Goal: Task Accomplishment & Management: Complete application form

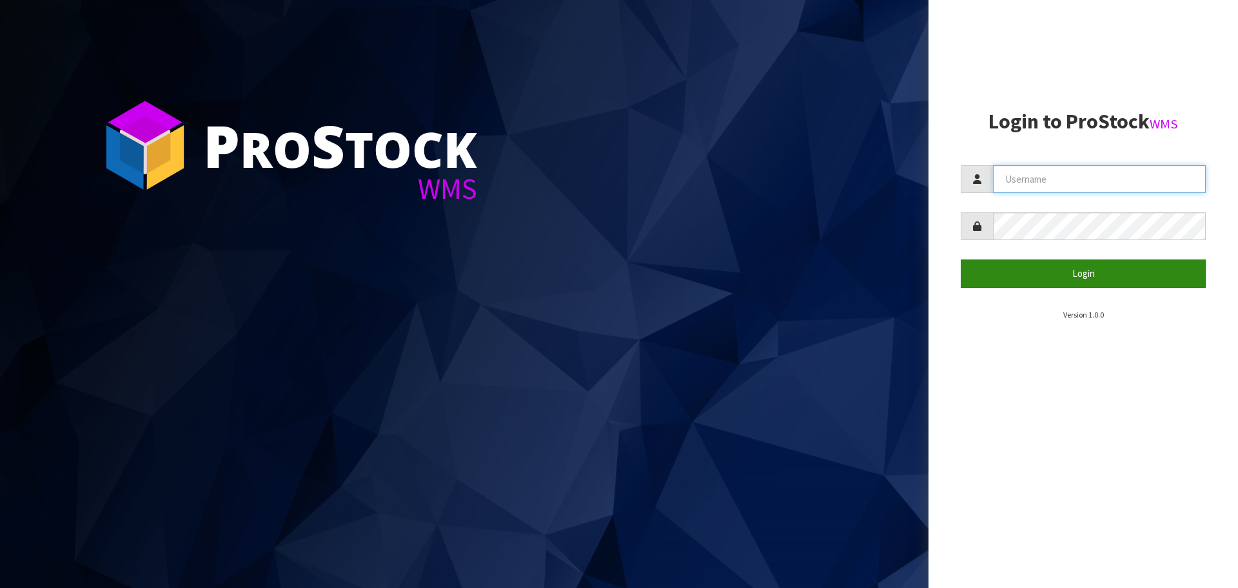
type input "THECLUTCHHUB"
click at [1076, 267] on button "Login" at bounding box center [1083, 273] width 245 height 28
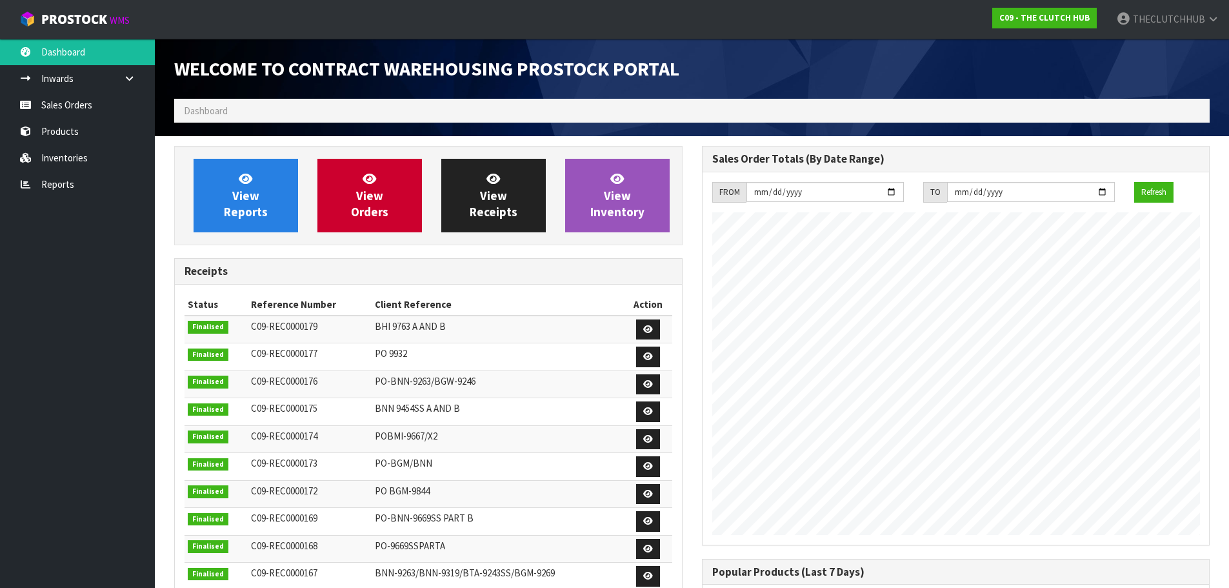
scroll to position [673, 527]
click at [68, 106] on link "Sales Orders" at bounding box center [77, 105] width 155 height 26
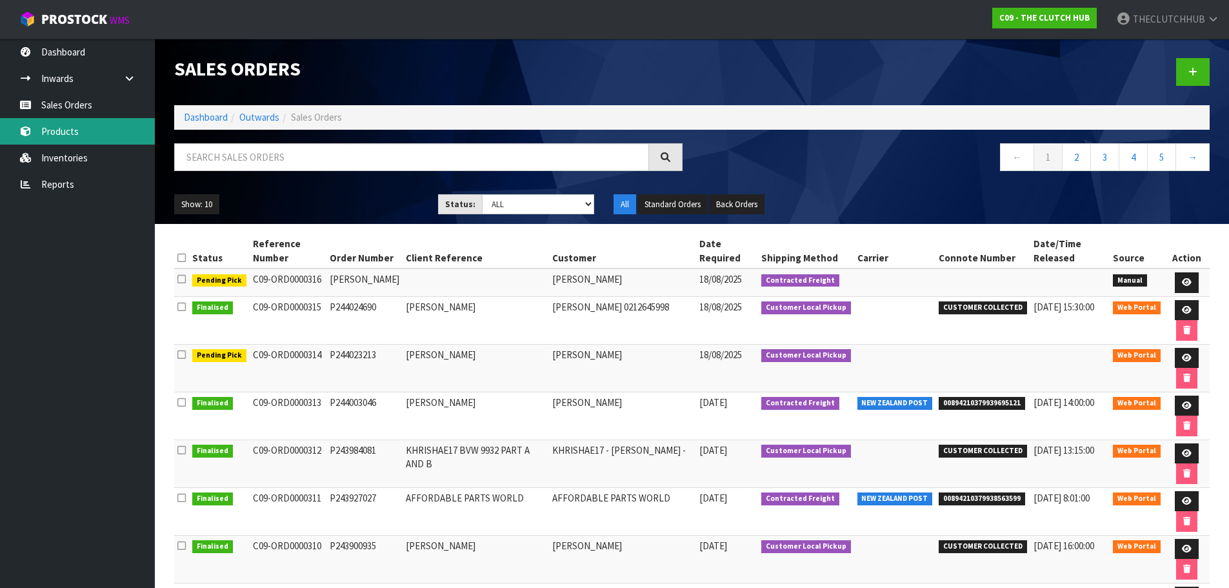
click at [82, 134] on link "Products" at bounding box center [77, 131] width 155 height 26
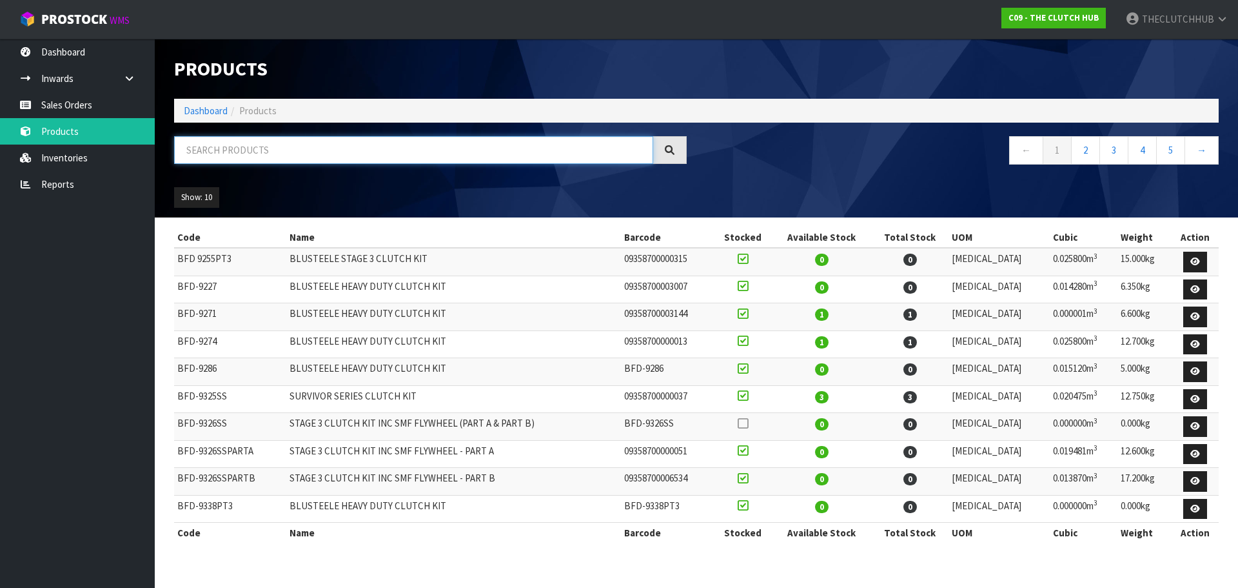
click at [315, 157] on input "text" at bounding box center [413, 150] width 479 height 28
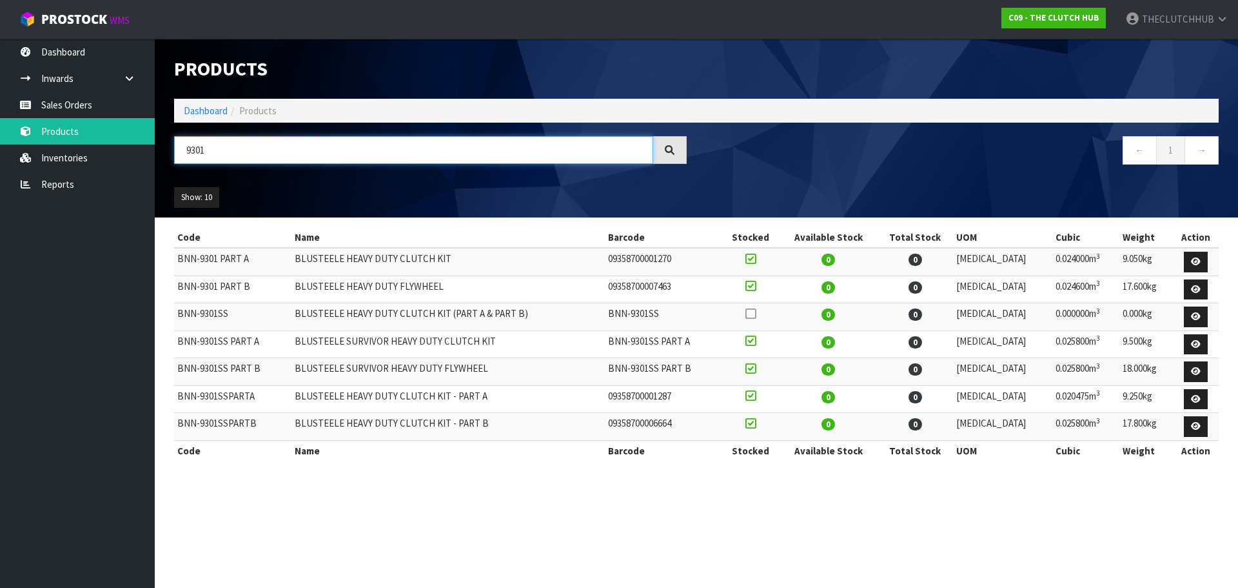
type input "9301"
drag, startPoint x: 215, startPoint y: 151, endPoint x: 134, endPoint y: 148, distance: 80.7
click at [134, 148] on body "Toggle navigation ProStock WMS C09 - THE CLUTCH HUB THECLUTCHHUB Logout Dashboa…" at bounding box center [619, 294] width 1238 height 588
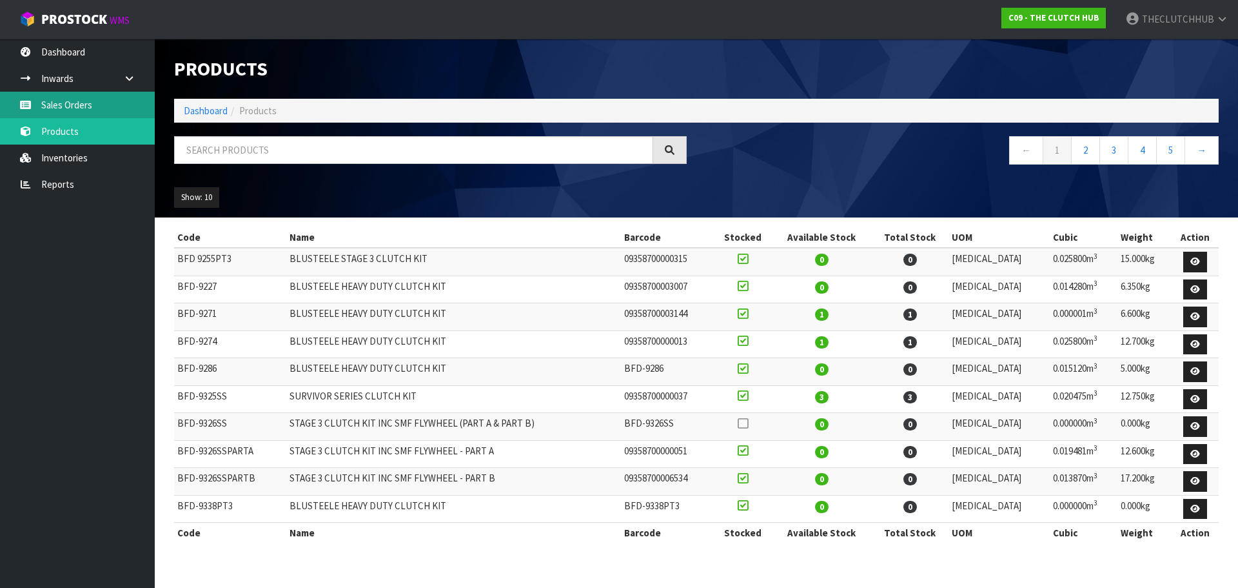
click at [62, 103] on link "Sales Orders" at bounding box center [77, 105] width 155 height 26
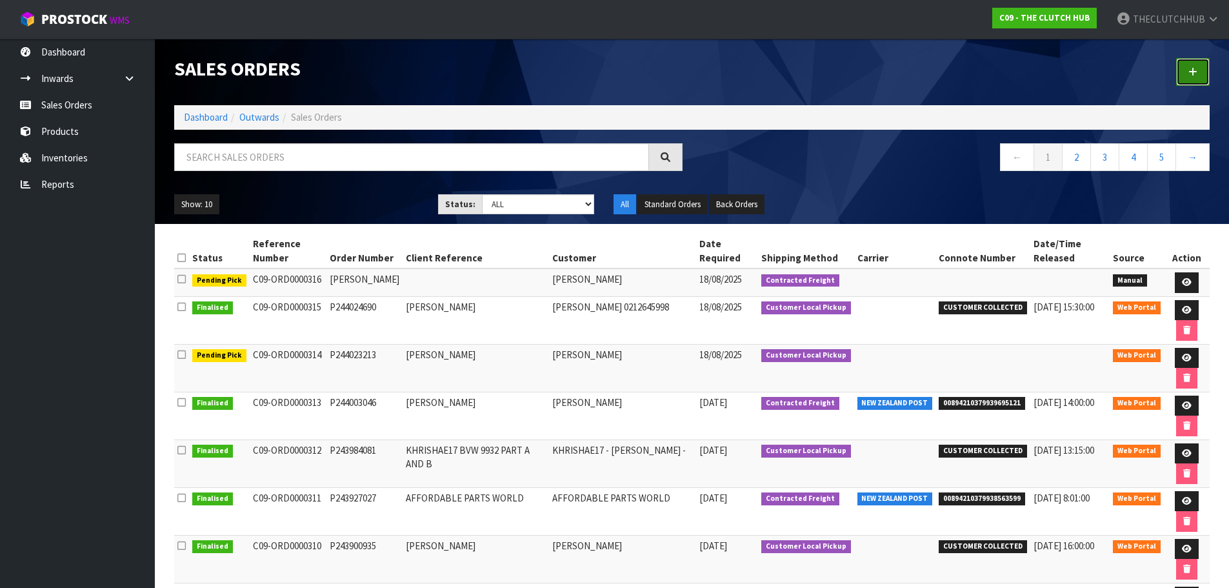
click at [1187, 69] on link at bounding box center [1193, 72] width 34 height 28
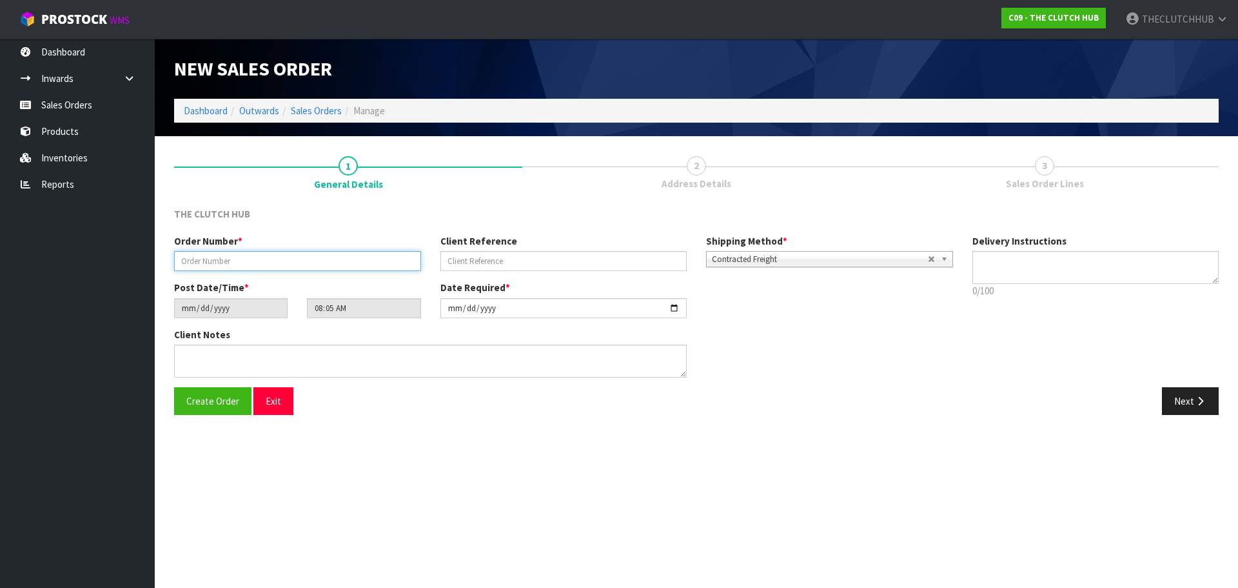
drag, startPoint x: 275, startPoint y: 250, endPoint x: 208, endPoint y: 259, distance: 68.3
paste input "P244087840"
type input "P244087840"
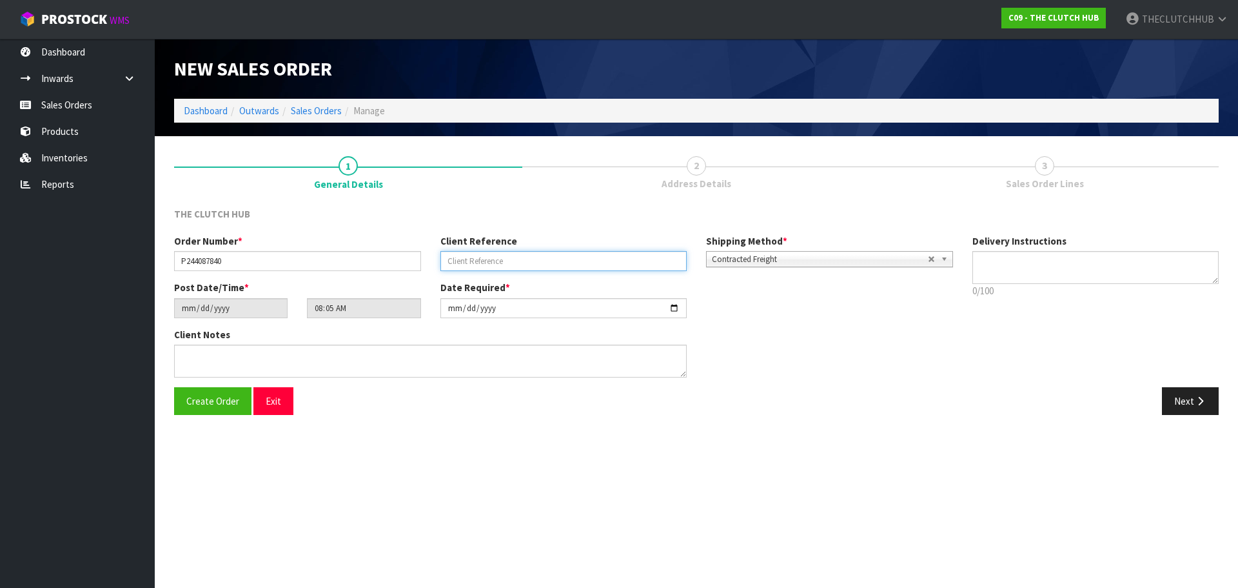
paste input "[PERSON_NAME]"
type input "[PERSON_NAME]"
click at [203, 396] on span "Create Order" at bounding box center [212, 401] width 53 height 12
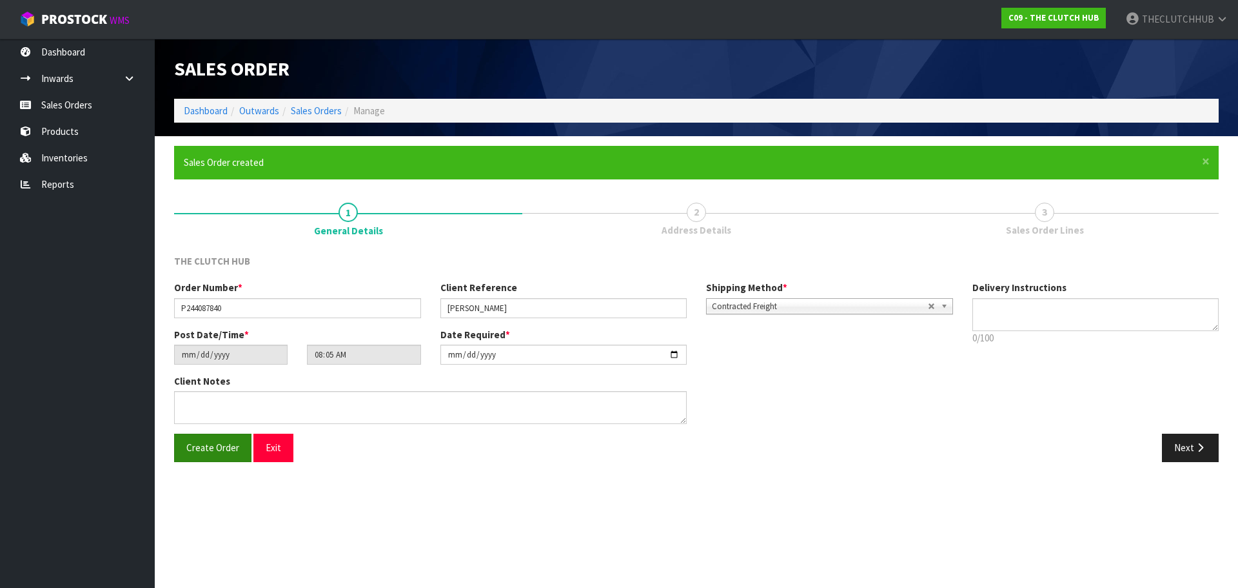
type input "10:05:00.000"
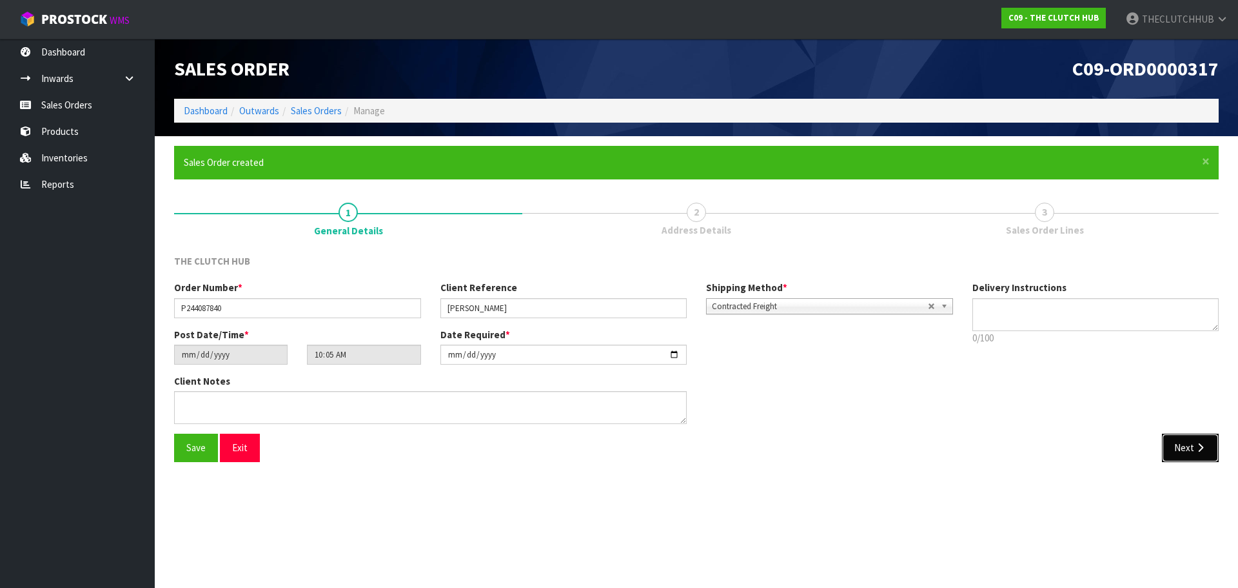
click at [1174, 451] on button "Next" at bounding box center [1190, 447] width 57 height 28
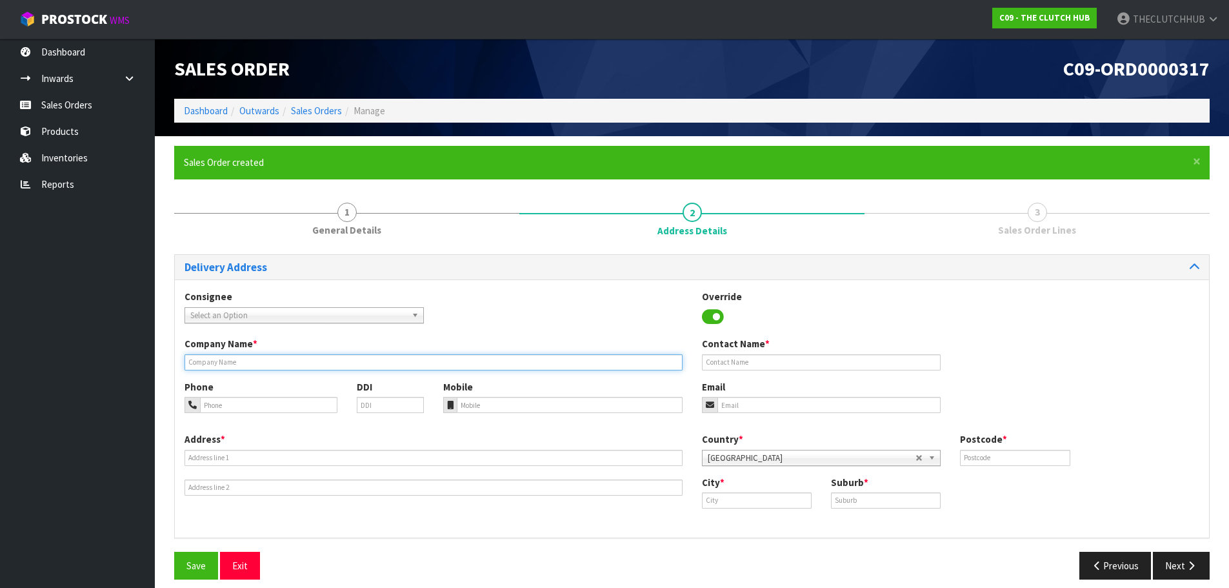
paste input "[PERSON_NAME]"
type input "[PERSON_NAME]"
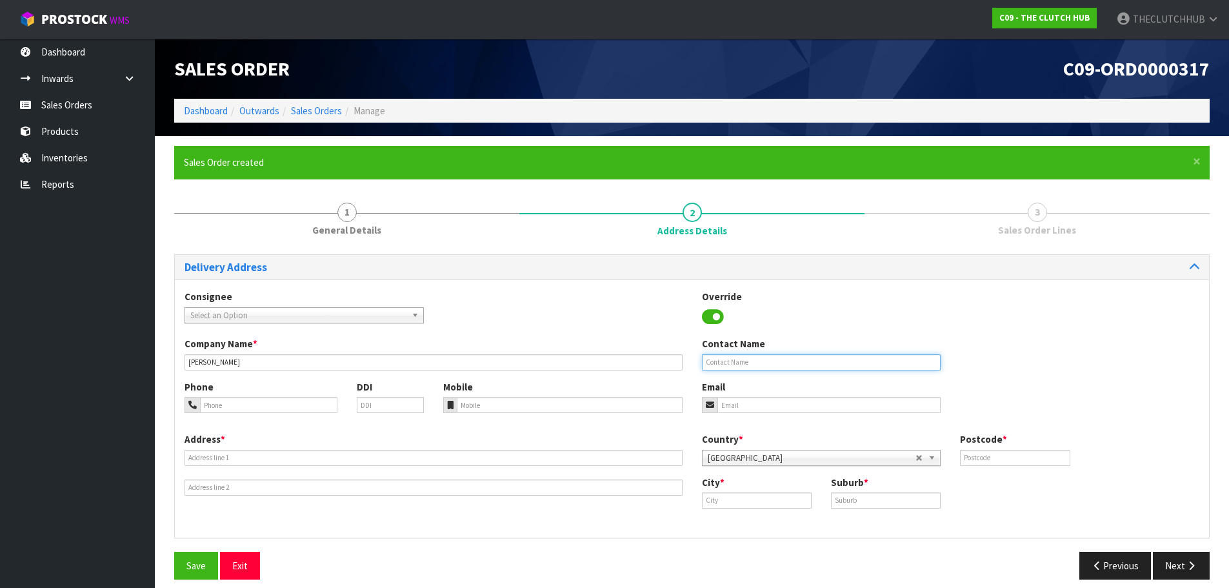
paste input "[PERSON_NAME]"
type input "[PERSON_NAME]"
paste input "027 3514426"
drag, startPoint x: 470, startPoint y: 402, endPoint x: 593, endPoint y: 396, distance: 123.4
click at [468, 402] on input "027 3514426" at bounding box center [570, 405] width 226 height 16
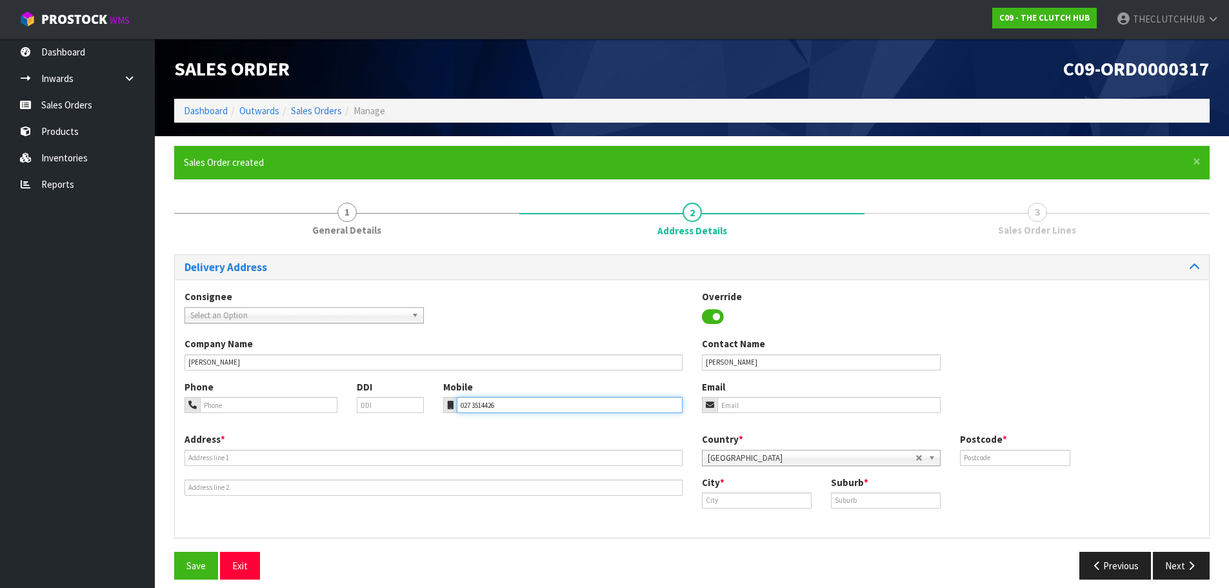
type input "027 3514426"
paste input "[EMAIL_ADDRESS][DOMAIN_NAME]"
type input "[EMAIL_ADDRESS][DOMAIN_NAME]"
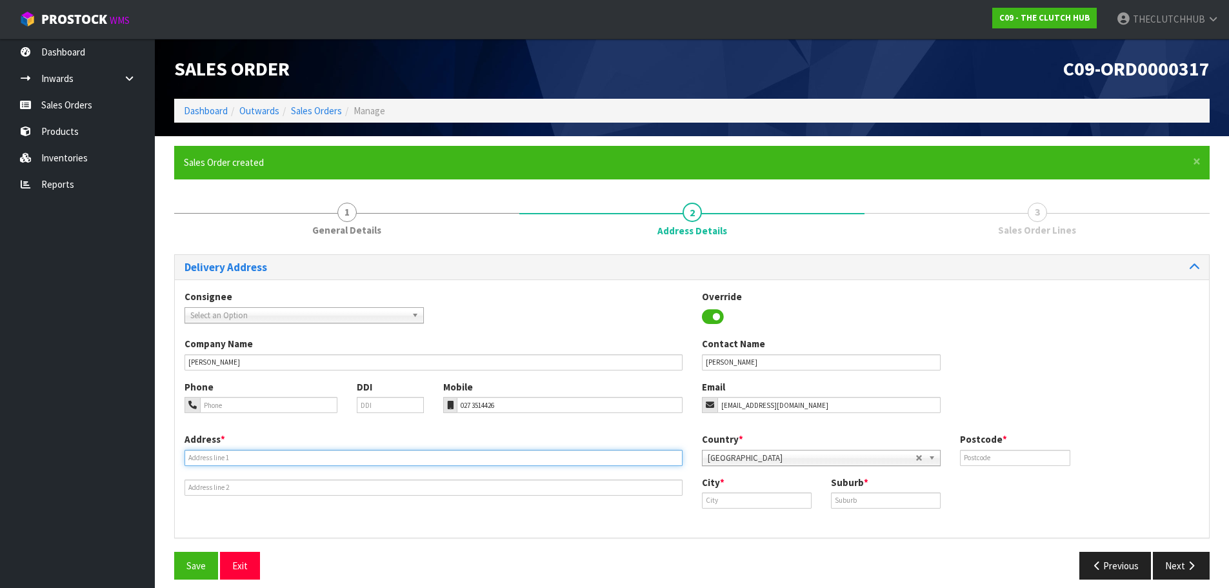
paste input "[STREET_ADDRESS][PERSON_NAME]"
type input "[STREET_ADDRESS][PERSON_NAME]"
paste input "Ashburton"
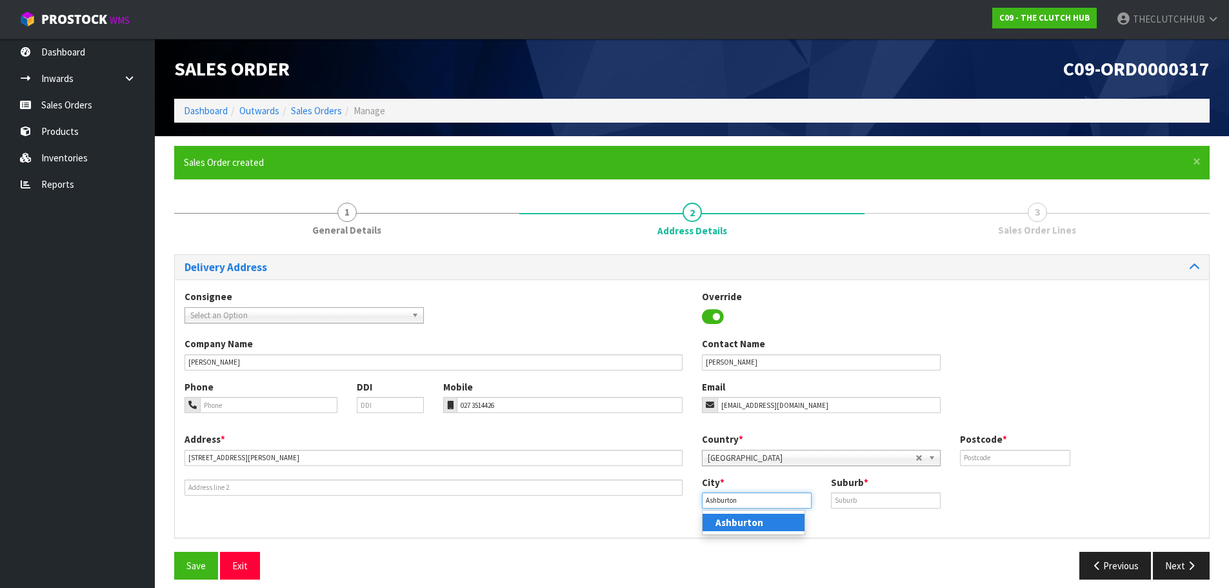
type input "Ashburton"
drag, startPoint x: 753, startPoint y: 521, endPoint x: 812, endPoint y: 510, distance: 59.7
click at [753, 521] on strong "Ashburton" at bounding box center [739, 522] width 48 height 12
paste input "ASHBURTON"
type input "ASHBURTON"
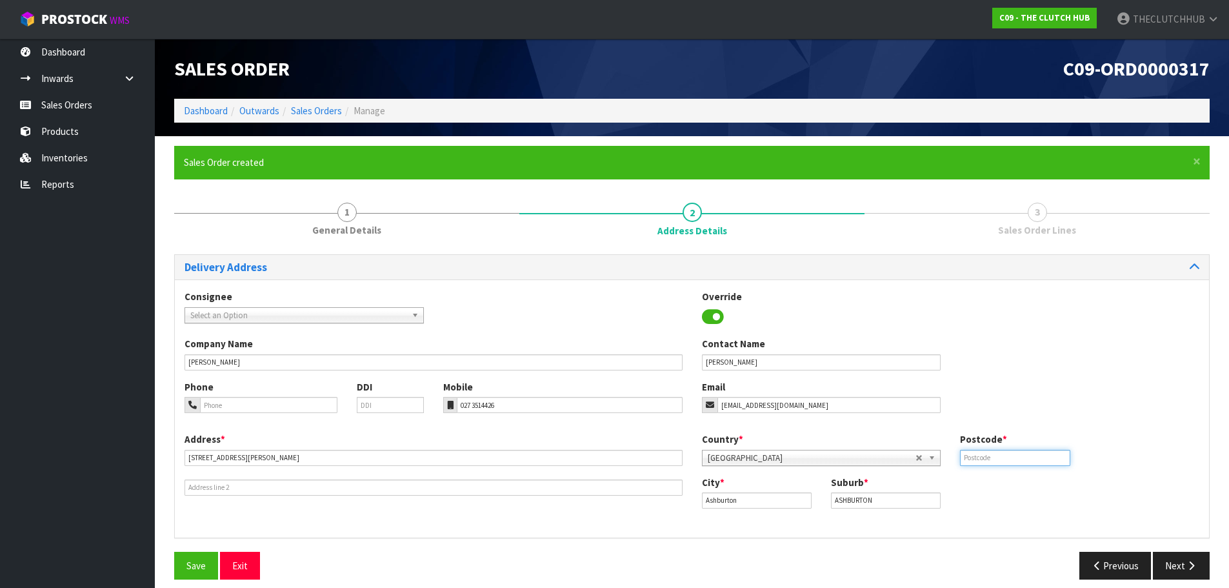
click at [989, 456] on input "text" at bounding box center [1015, 458] width 110 height 16
type input "7700"
click at [192, 570] on span "Save" at bounding box center [195, 565] width 19 height 12
click at [1187, 570] on icon "button" at bounding box center [1191, 565] width 12 height 10
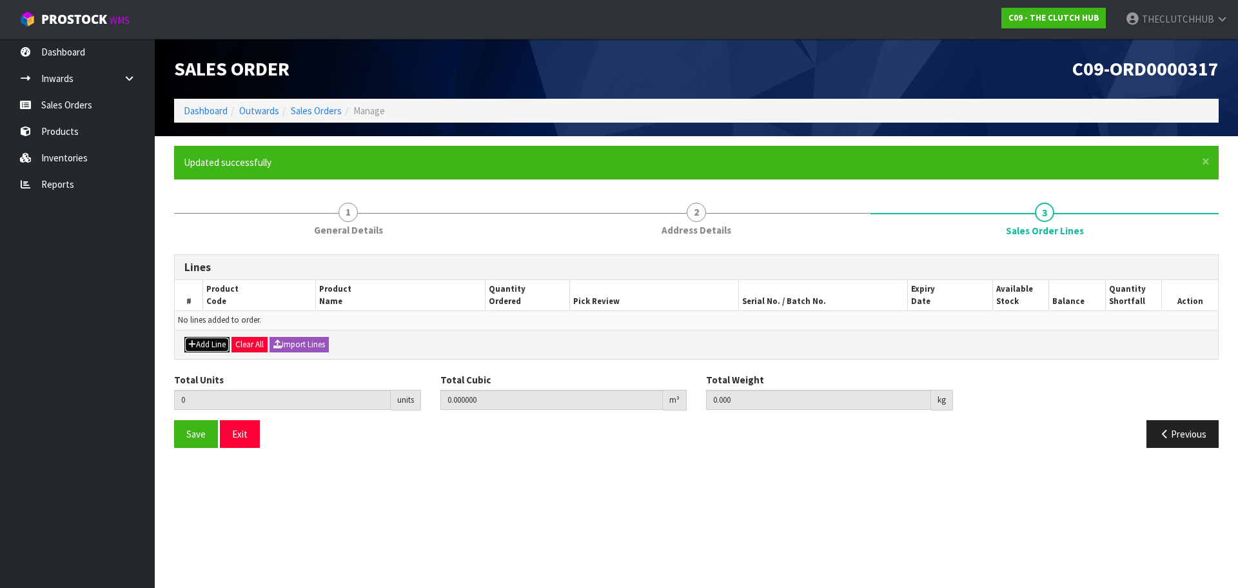
click at [215, 348] on button "Add Line" at bounding box center [206, 344] width 45 height 15
type input "0"
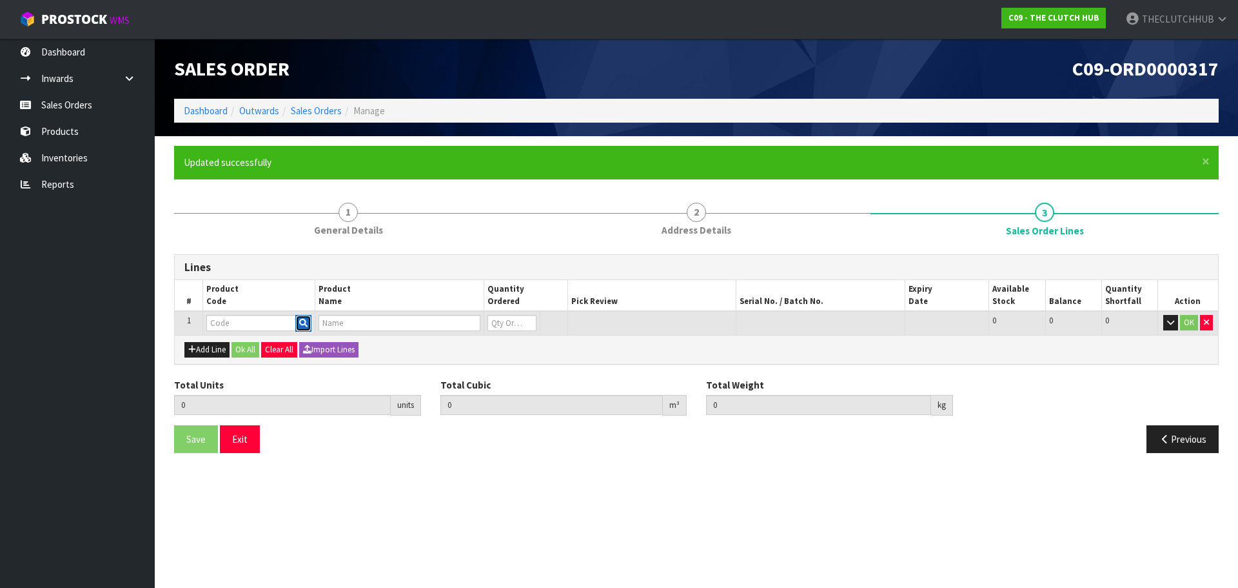
click at [300, 321] on icon "button" at bounding box center [303, 323] width 8 height 8
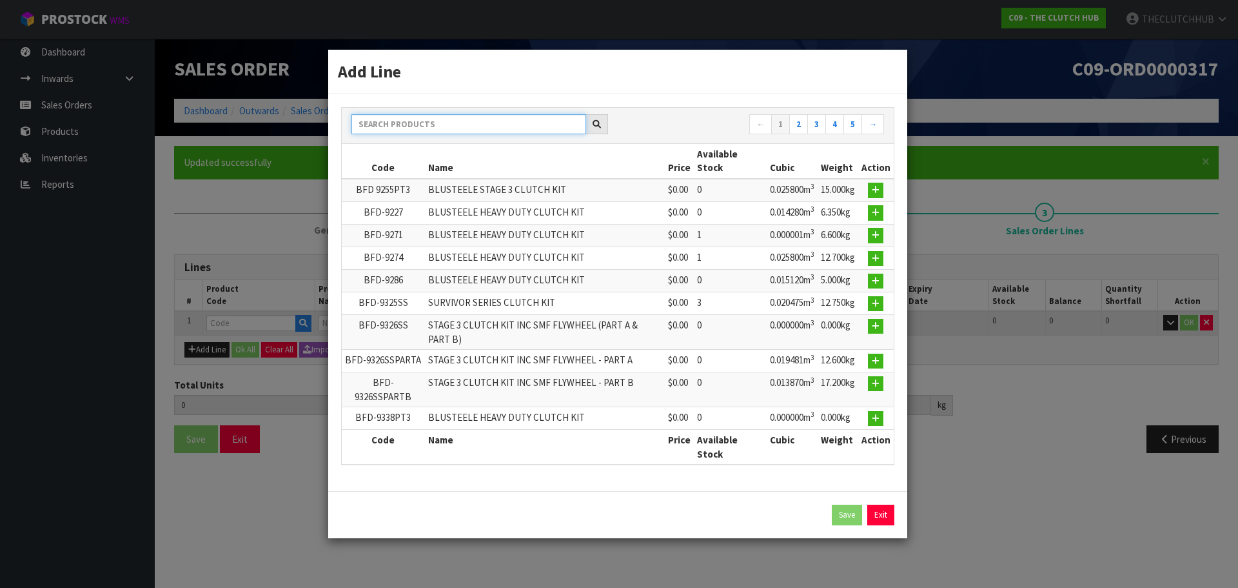
click at [393, 125] on input "text" at bounding box center [469, 124] width 235 height 20
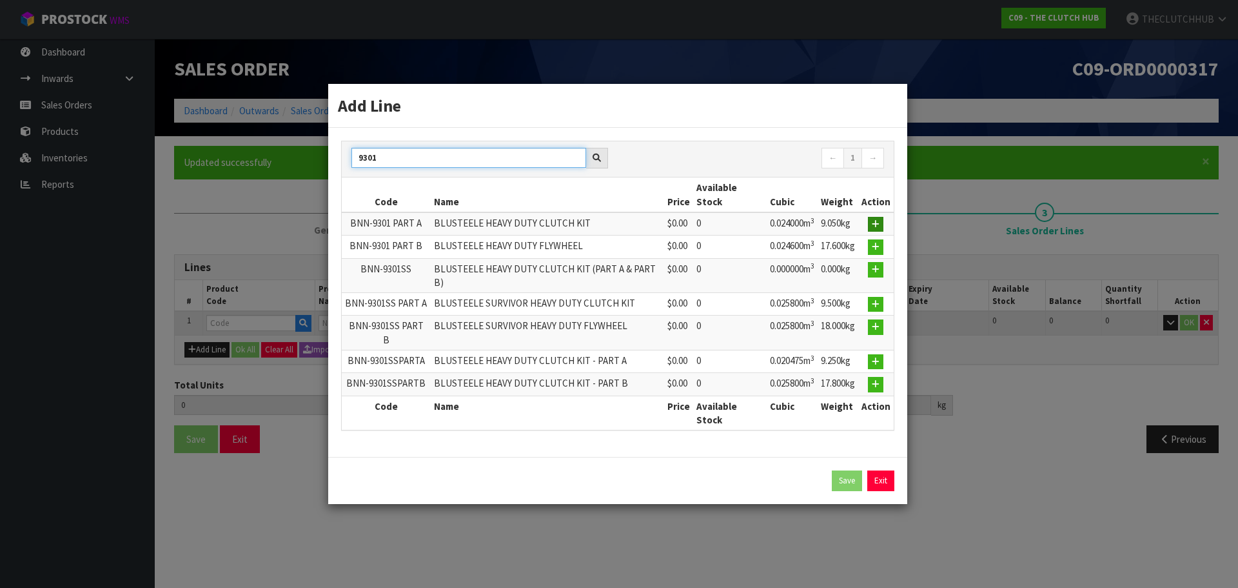
type input "9301"
click at [872, 232] on button "button" at bounding box center [875, 224] width 15 height 15
type input "0.000000"
type input "0.000"
type input "BNN-9301 PART A"
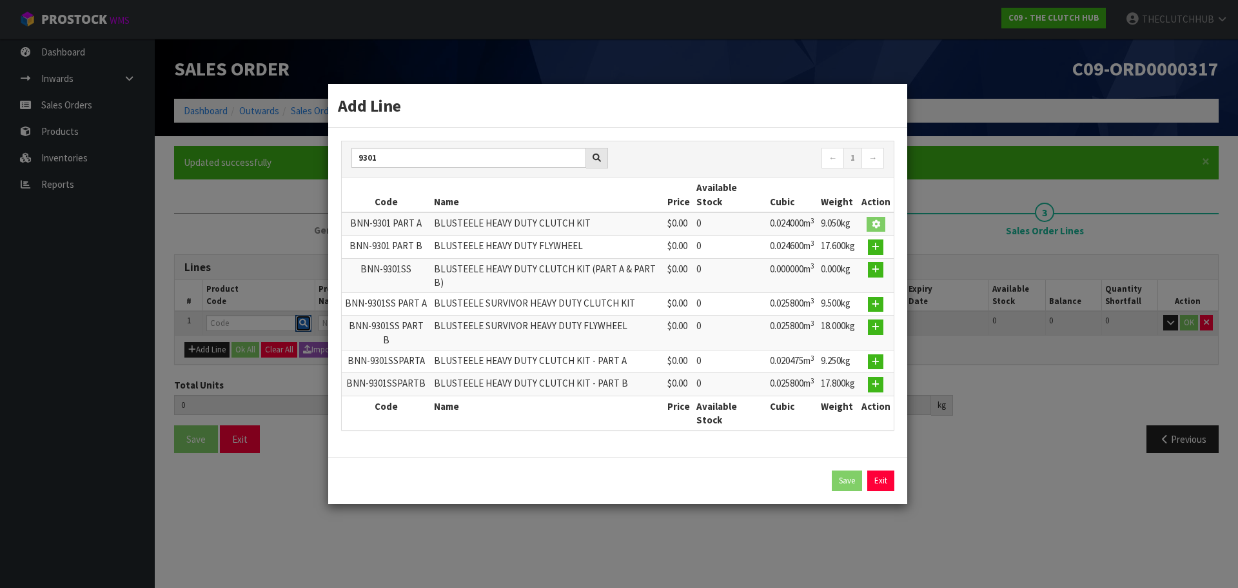
type input "BLUSTEELE HEAVY DUTY CLUTCH KIT"
type input "0"
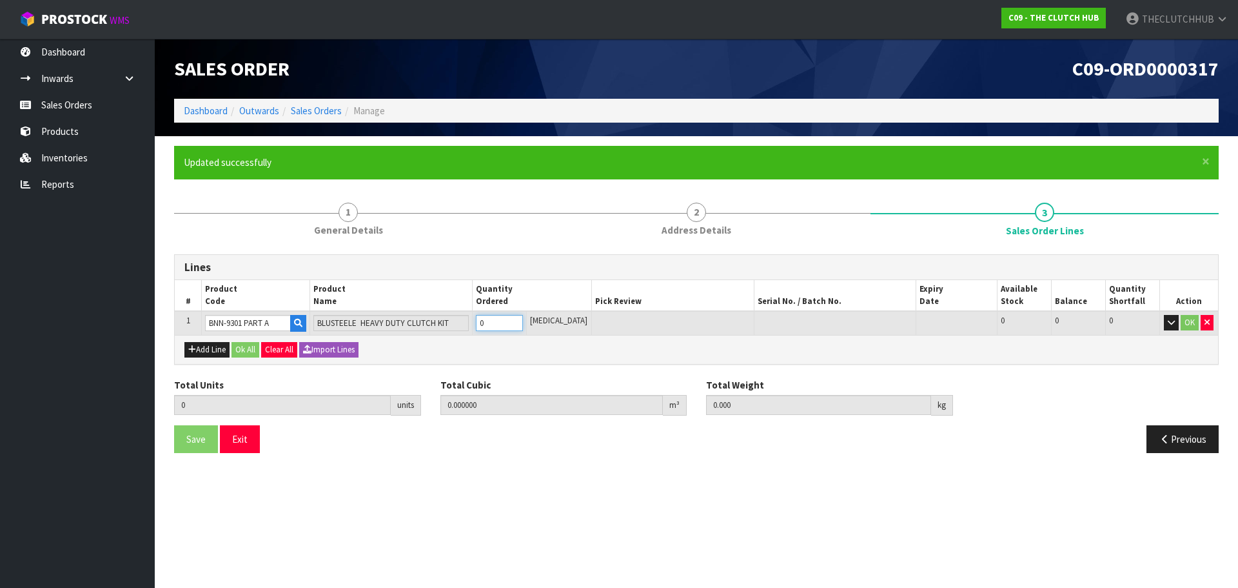
click at [494, 317] on input "0" at bounding box center [499, 323] width 47 height 16
type input "0"
type input "1"
type input "0.024"
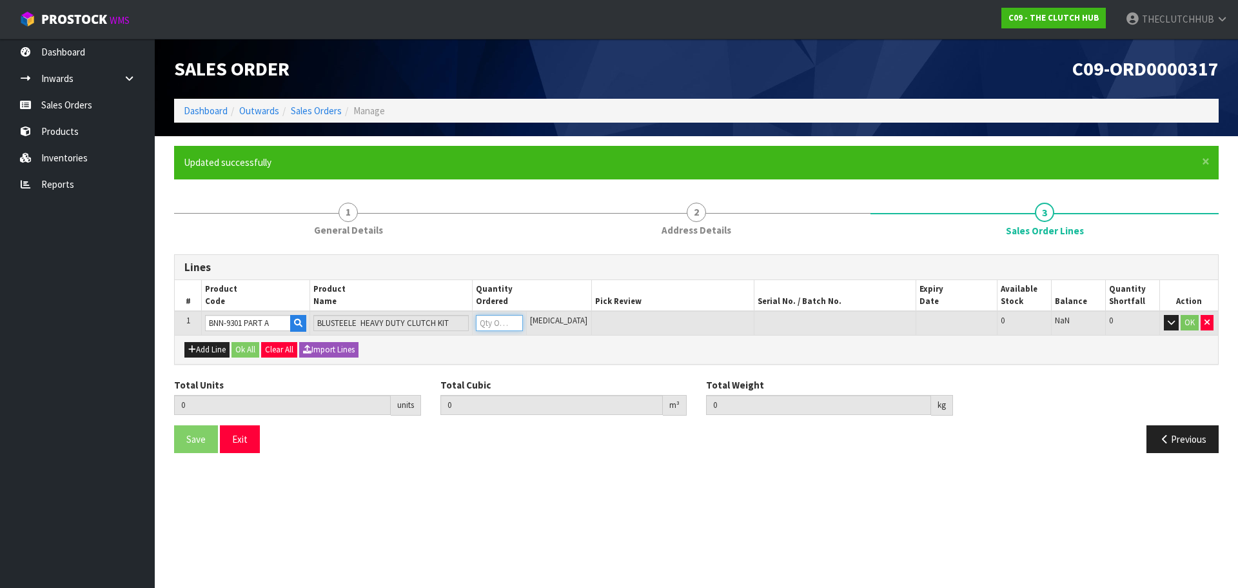
type input "9.05"
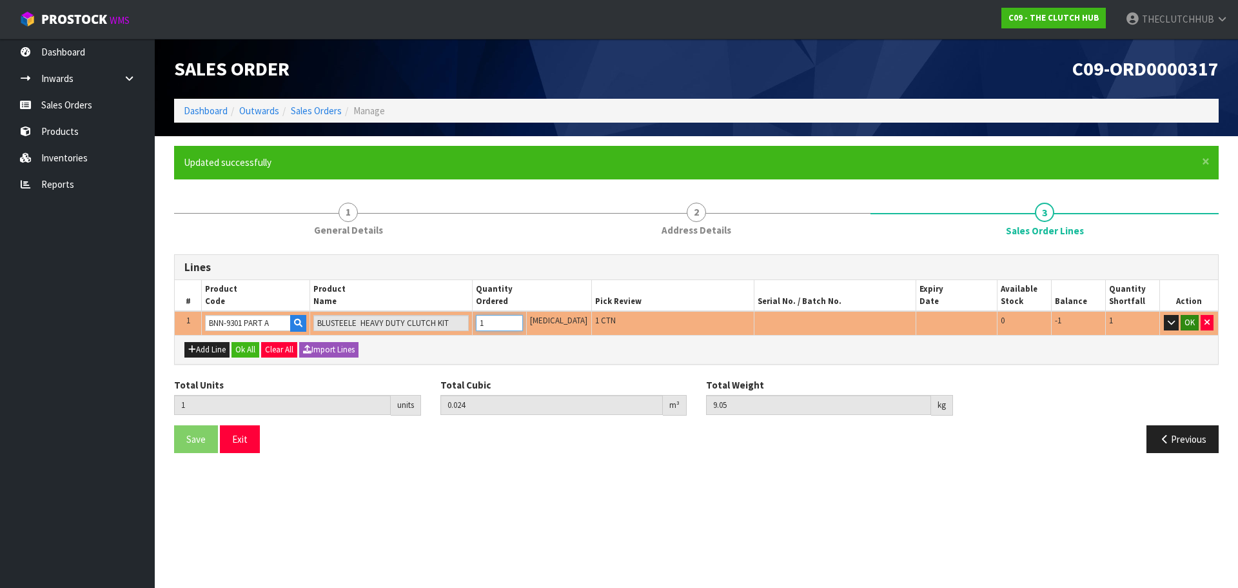
type input "1"
click at [1187, 321] on button "OK" at bounding box center [1190, 322] width 18 height 15
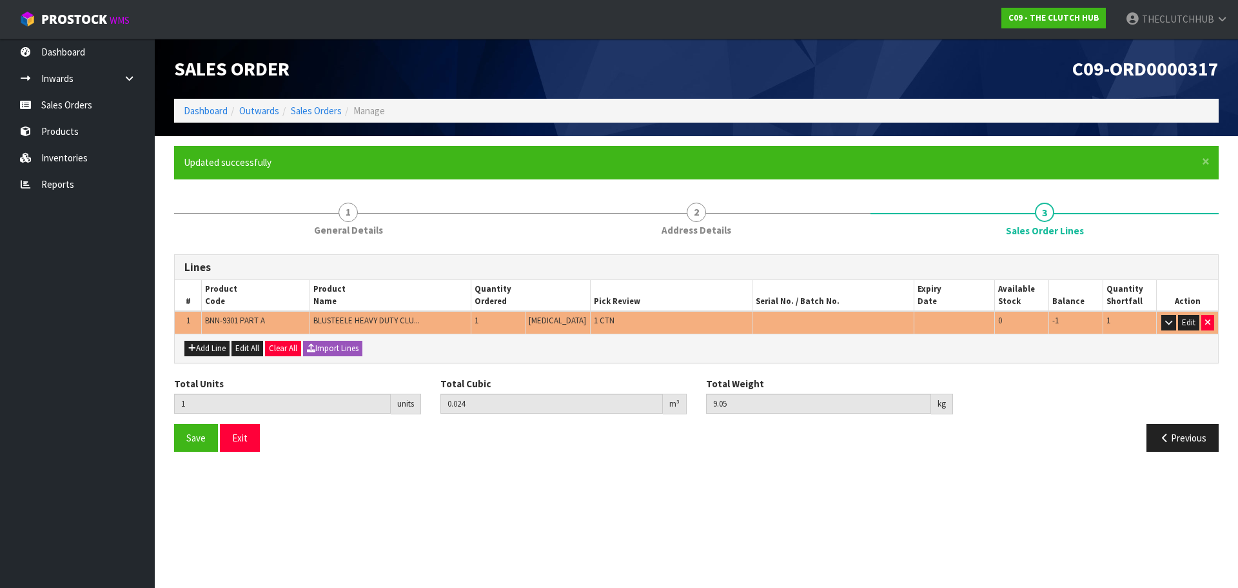
click at [193, 339] on div "Add Line Edit All Clear All Import Lines" at bounding box center [697, 347] width 1044 height 29
click at [193, 348] on icon "button" at bounding box center [192, 348] width 8 height 8
type input "0"
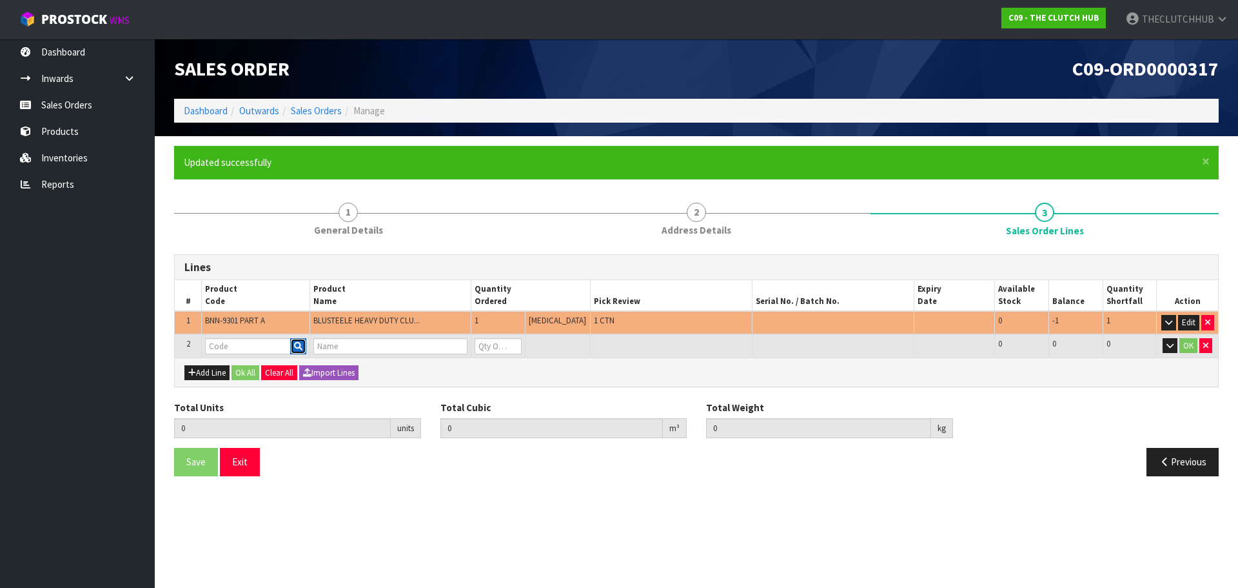
click at [299, 351] on button "button" at bounding box center [298, 346] width 16 height 17
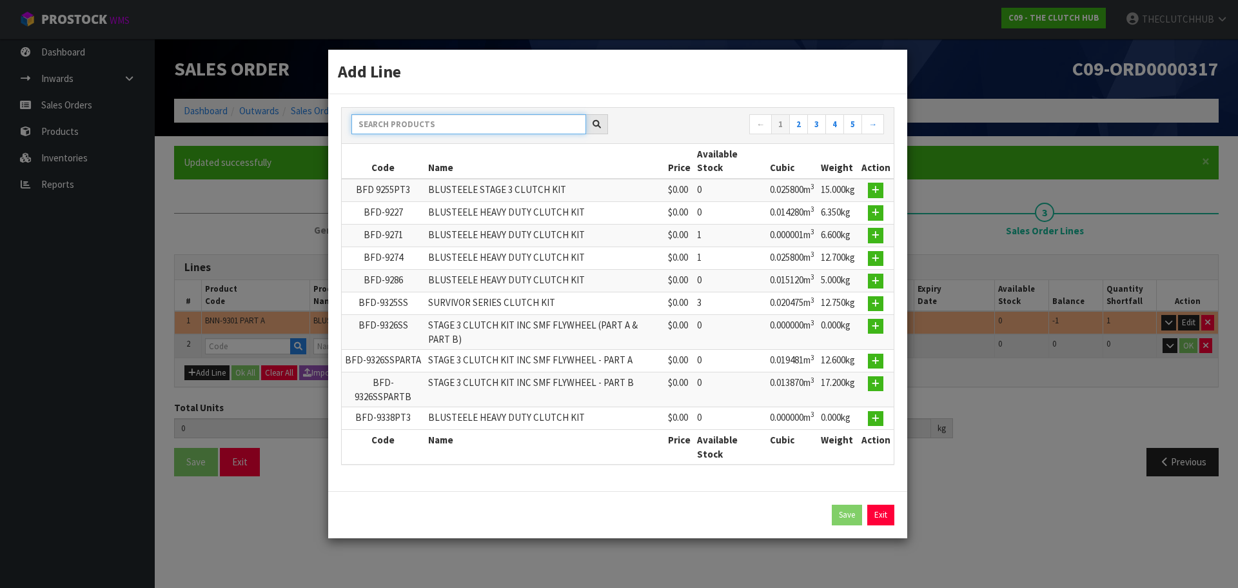
click at [421, 128] on input "text" at bounding box center [469, 124] width 235 height 20
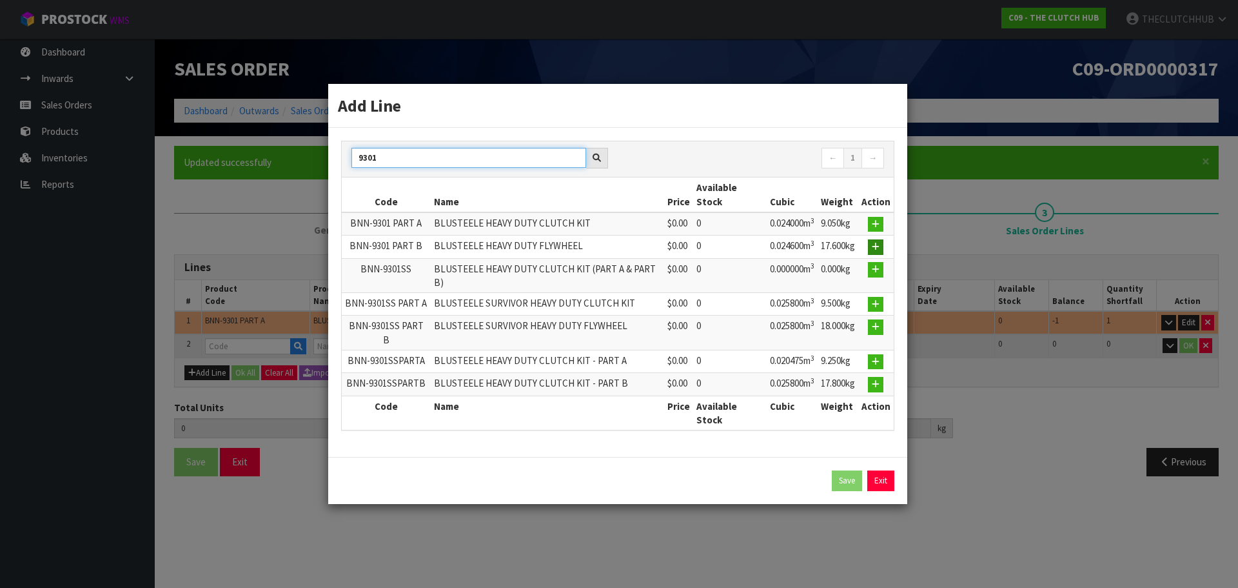
type input "9301"
click at [877, 251] on icon "button" at bounding box center [876, 247] width 8 height 8
type input "1"
type input "0.024"
type input "9.05"
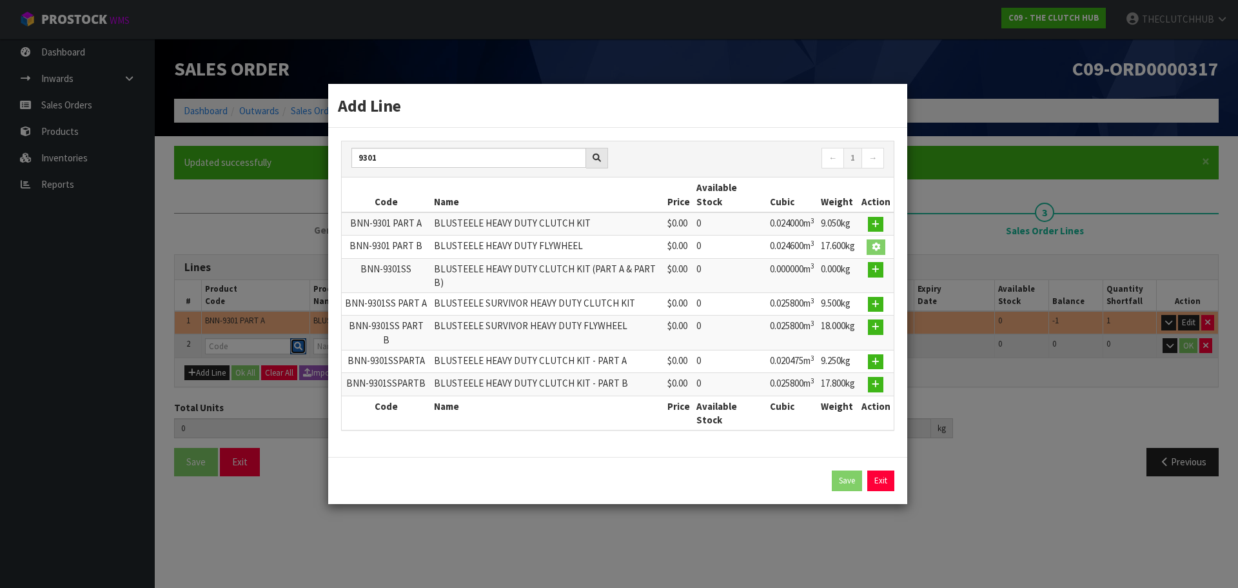
type input "BNN-9301 PART B"
type input "BLUSTEELE HEAVY DUTY FLYWHEEL"
type input "0"
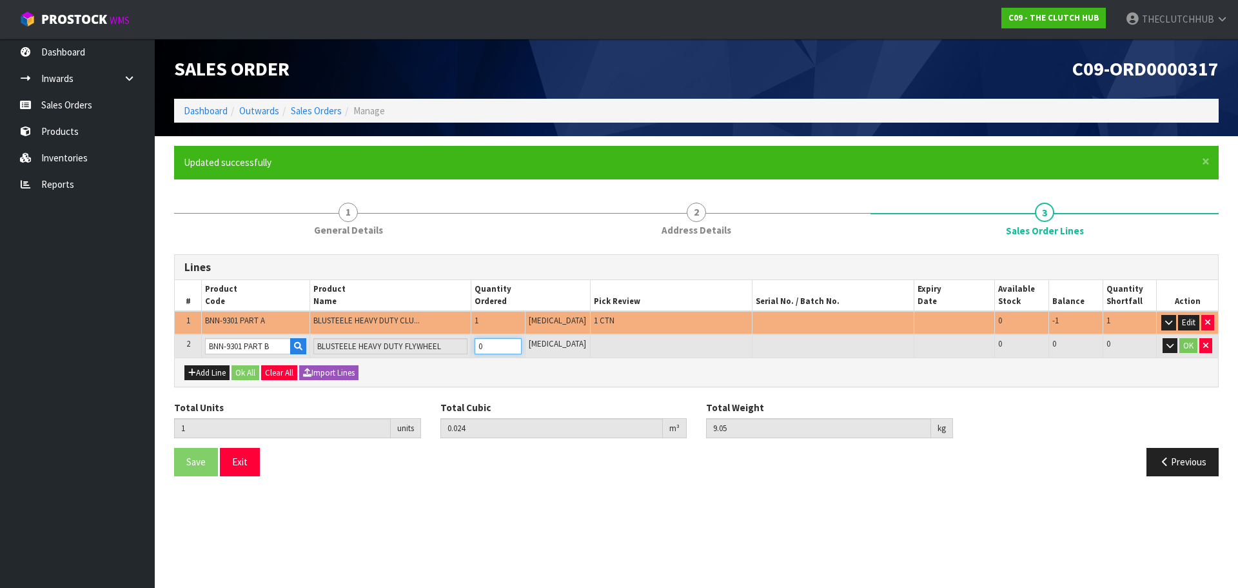
click at [470, 342] on tr "2 BNN-9301 PART B BLUSTEELE HEAVY DUTY FLYWHEEL 0 [MEDICAL_DATA] 0 0 0 OK" at bounding box center [697, 346] width 1044 height 24
type input "2"
type input "0.0486"
type input "26.65"
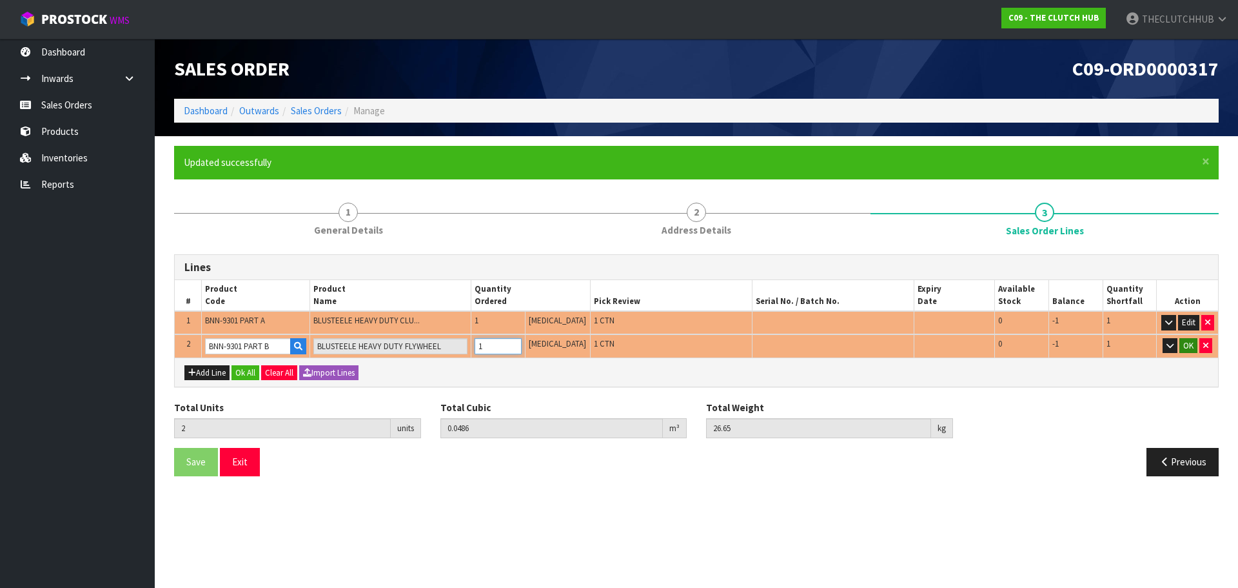
type input "1"
click at [1186, 342] on button "OK" at bounding box center [1189, 345] width 18 height 15
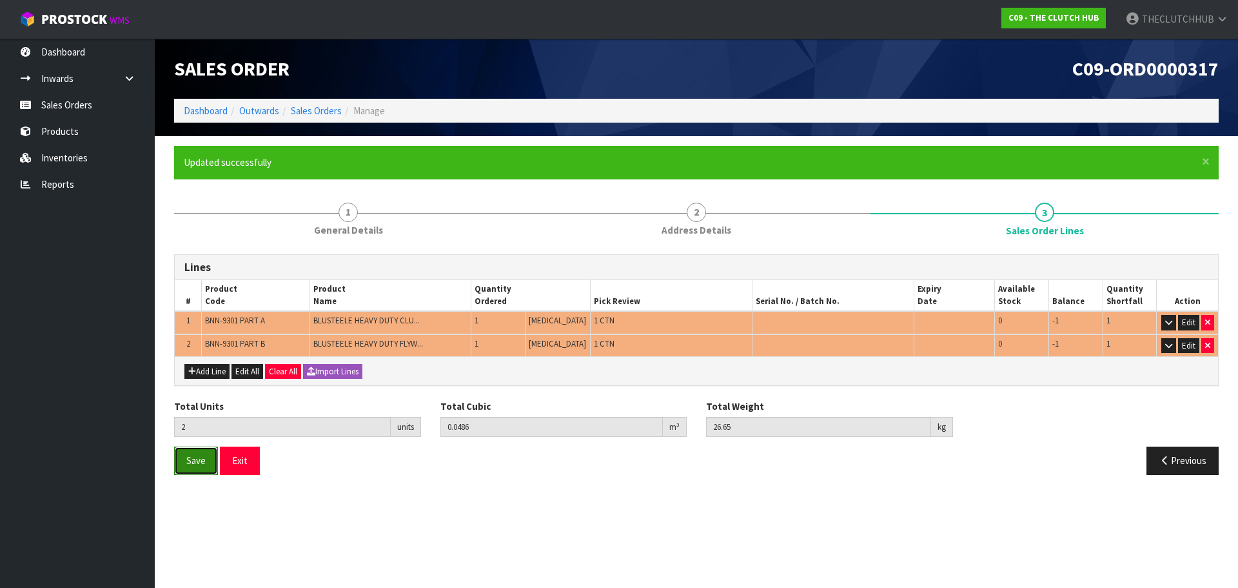
click at [206, 455] on button "Save" at bounding box center [196, 460] width 44 height 28
click at [242, 455] on button "Exit" at bounding box center [240, 460] width 40 height 28
